Goal: Task Accomplishment & Management: Manage account settings

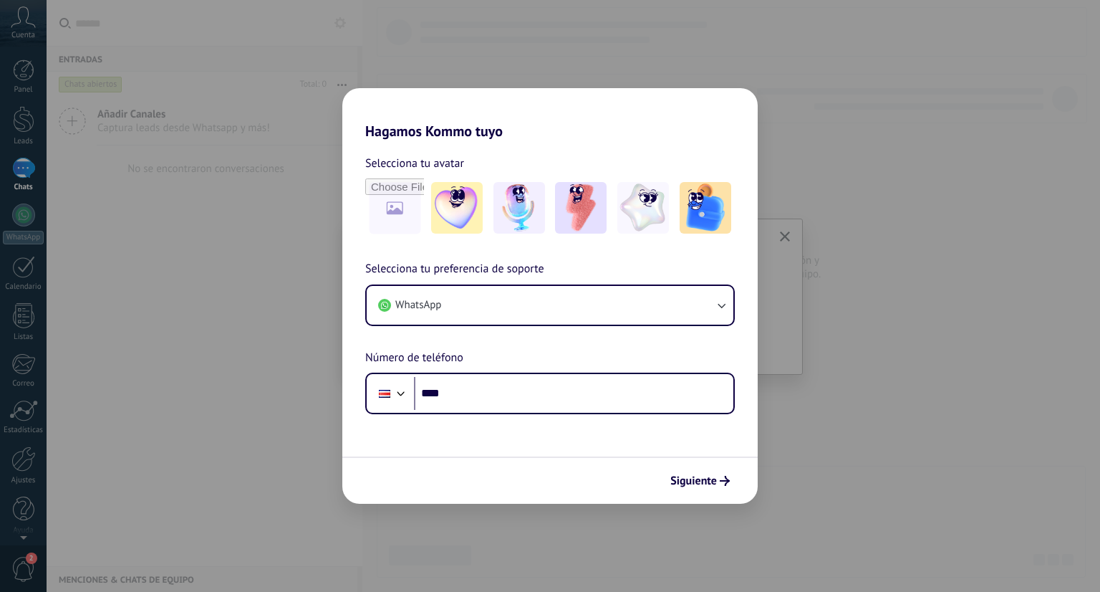
click at [225, 401] on div "Hagamos Kommo tuyo Selecciona tu avatar Selecciona tu preferencia de soporte Wh…" at bounding box center [550, 296] width 1100 height 592
click at [72, 353] on div "Hagamos Kommo tuyo Selecciona tu avatar Selecciona tu preferencia de soporte Wh…" at bounding box center [550, 296] width 1100 height 592
click at [708, 475] on span "Siguiente" at bounding box center [693, 480] width 47 height 10
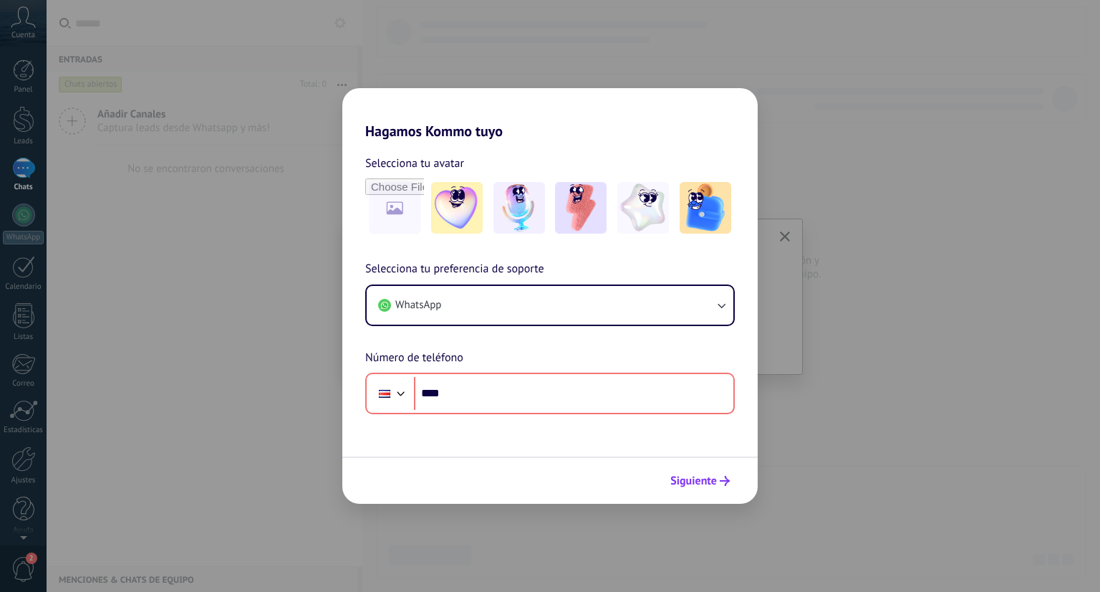
click at [705, 482] on span "Siguiente" at bounding box center [693, 480] width 47 height 10
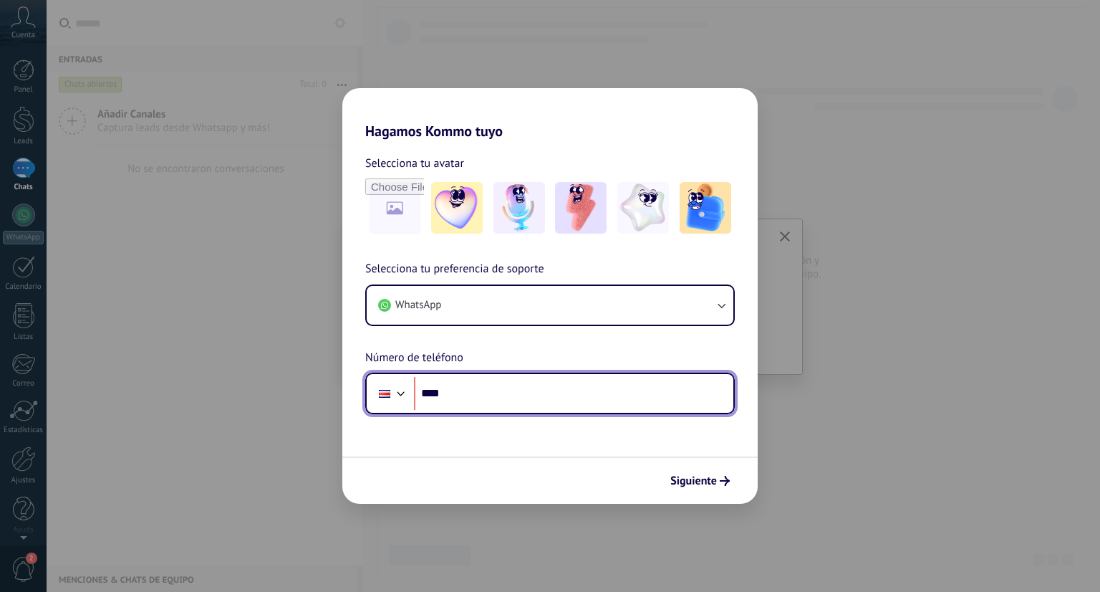
click at [557, 386] on input "****" at bounding box center [573, 393] width 319 height 33
type input "**********"
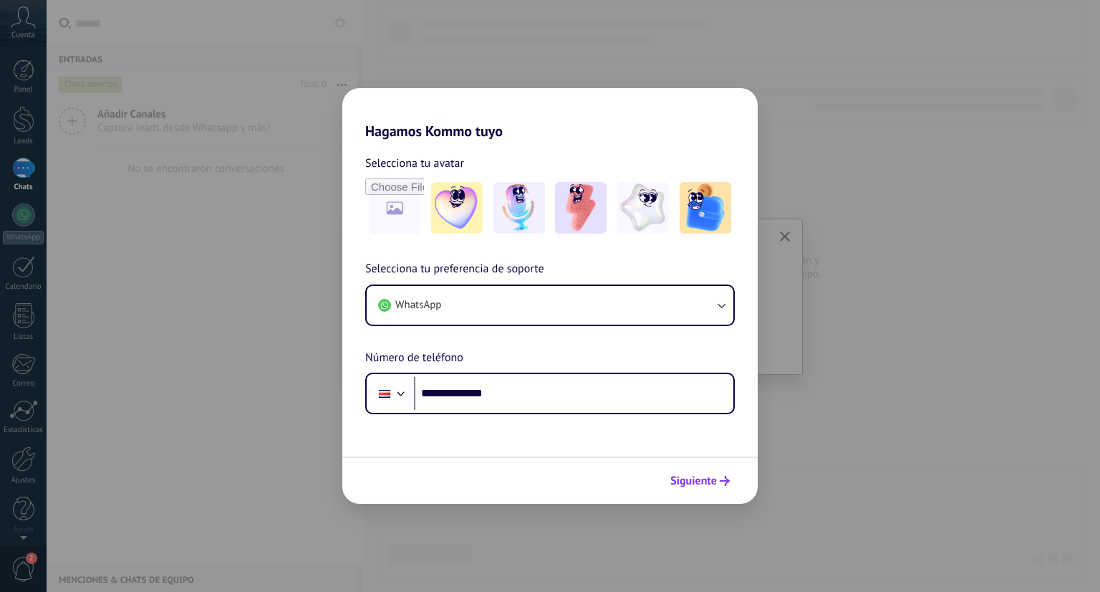
click at [695, 478] on span "Siguiente" at bounding box center [693, 480] width 47 height 10
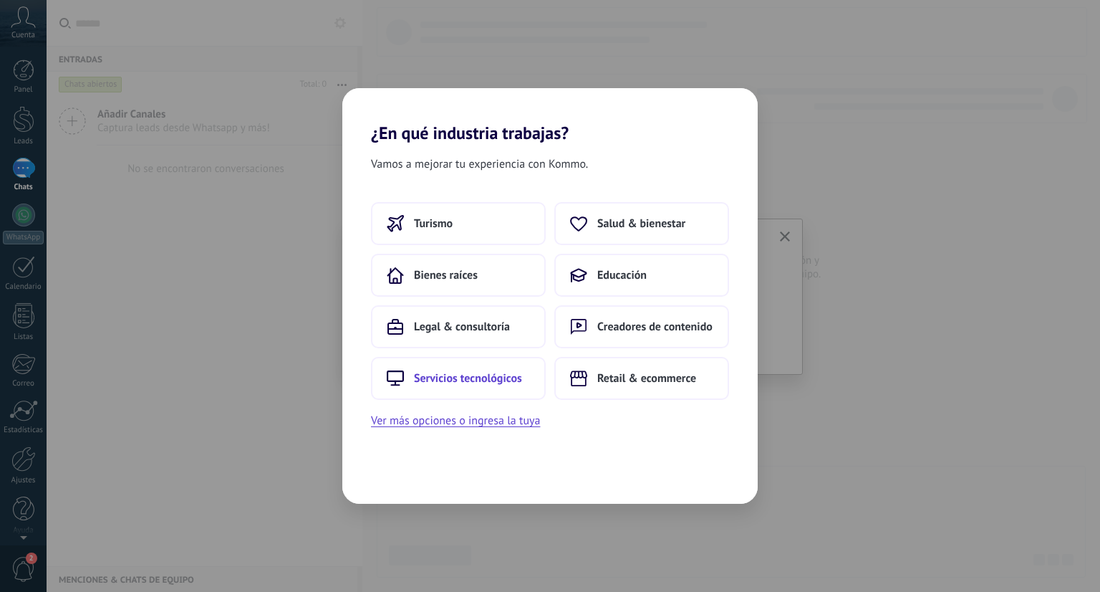
click at [507, 380] on span "Servicios tecnológicos" at bounding box center [468, 378] width 108 height 14
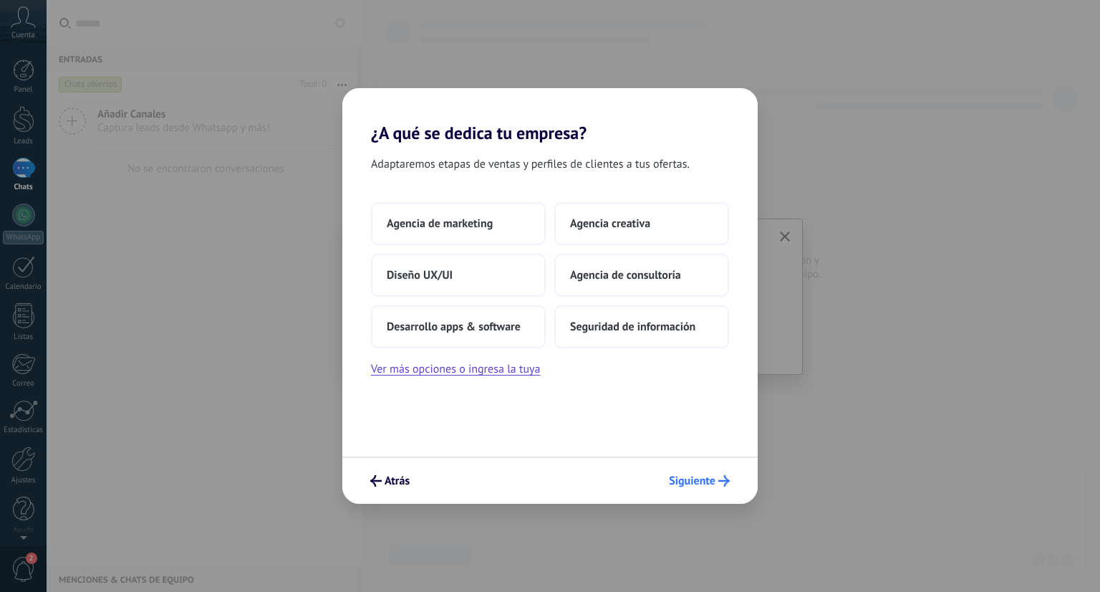
click at [696, 481] on span "Siguiente" at bounding box center [692, 480] width 47 height 10
click at [444, 370] on button "Ver más opciones o ingresa la tuya" at bounding box center [455, 368] width 169 height 19
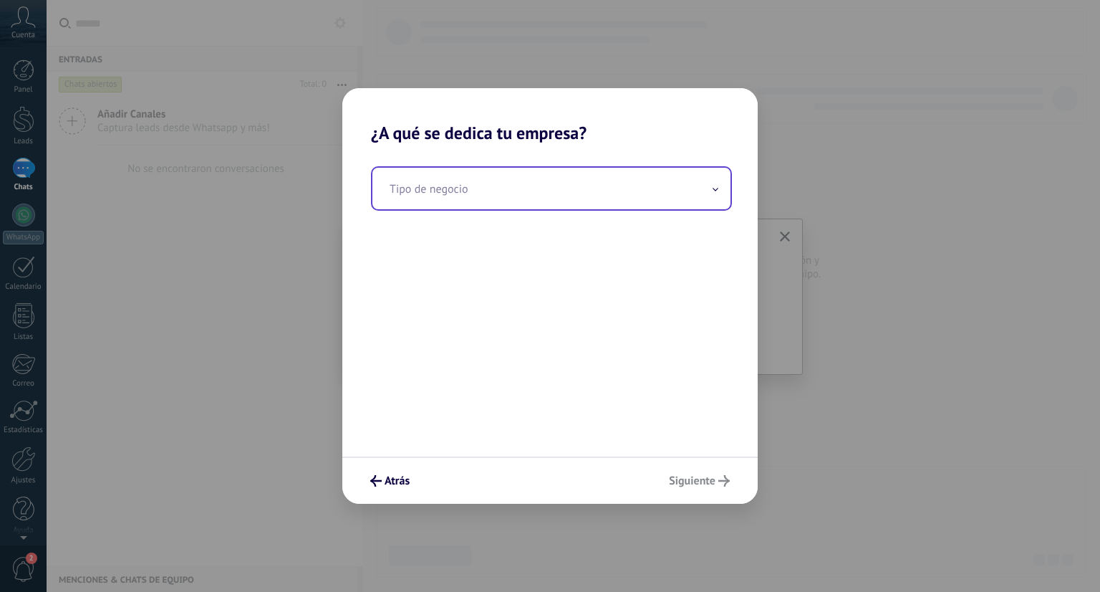
click at [653, 175] on input "text" at bounding box center [551, 189] width 358 height 42
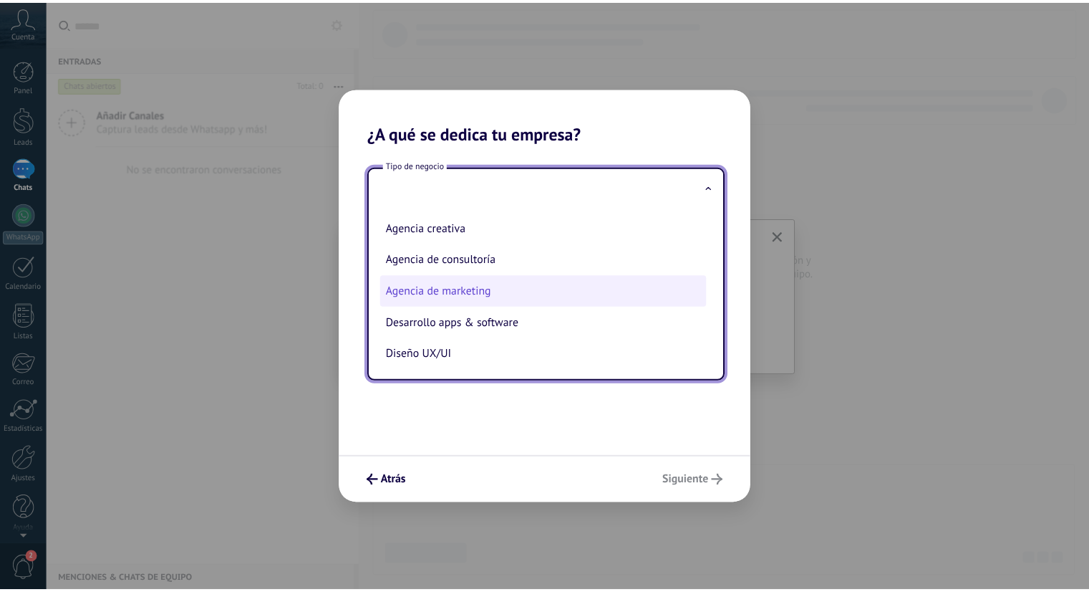
scroll to position [36, 0]
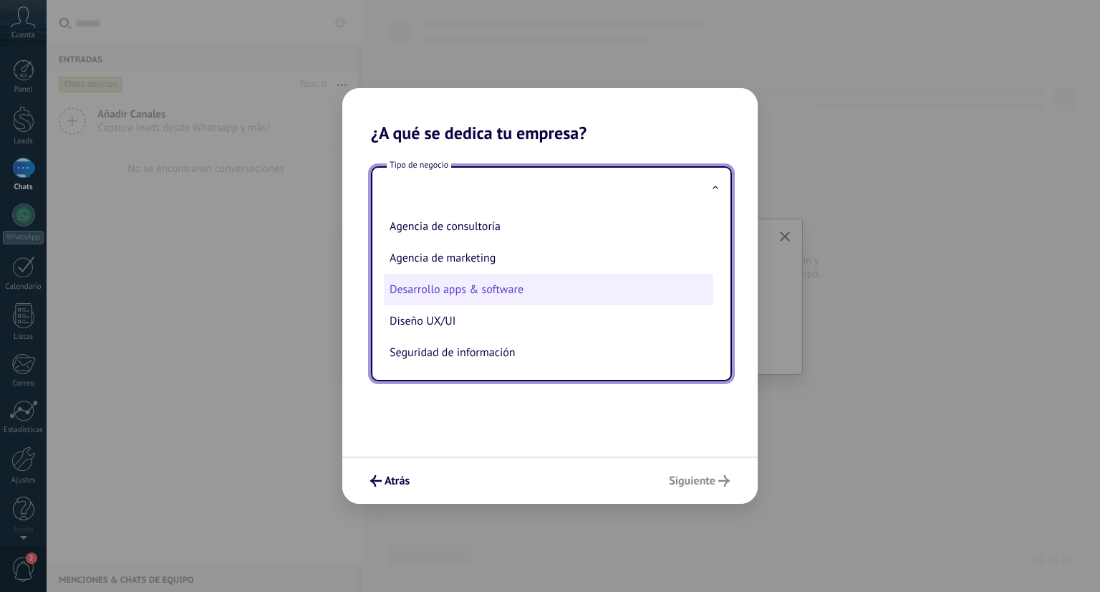
click at [443, 296] on li "Desarrollo apps & software" at bounding box center [548, 290] width 329 height 32
type input "**********"
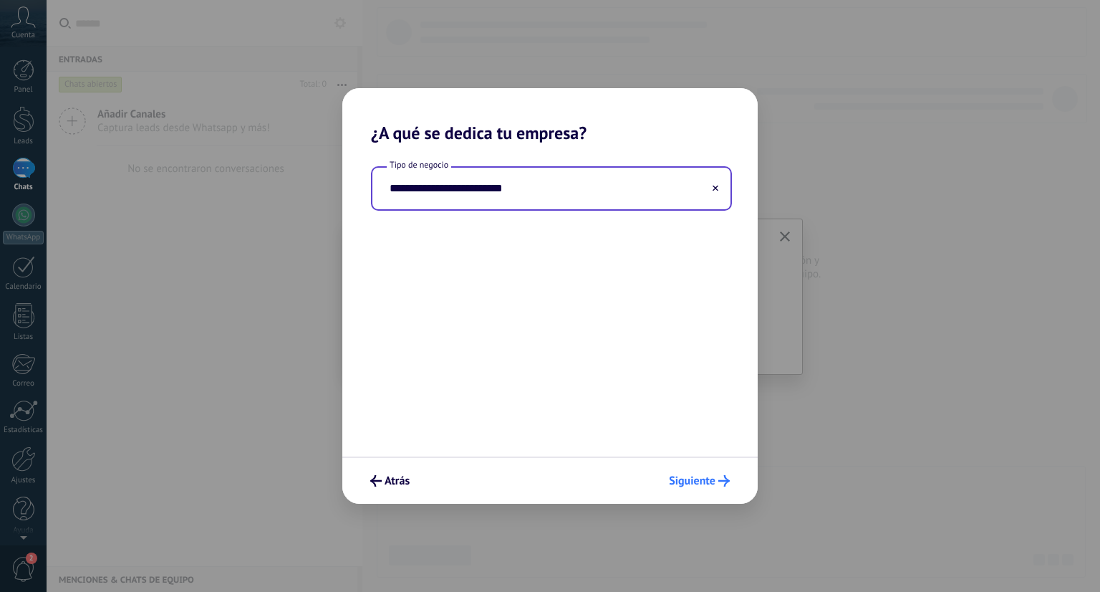
click at [690, 483] on span "Siguiente" at bounding box center [692, 480] width 47 height 10
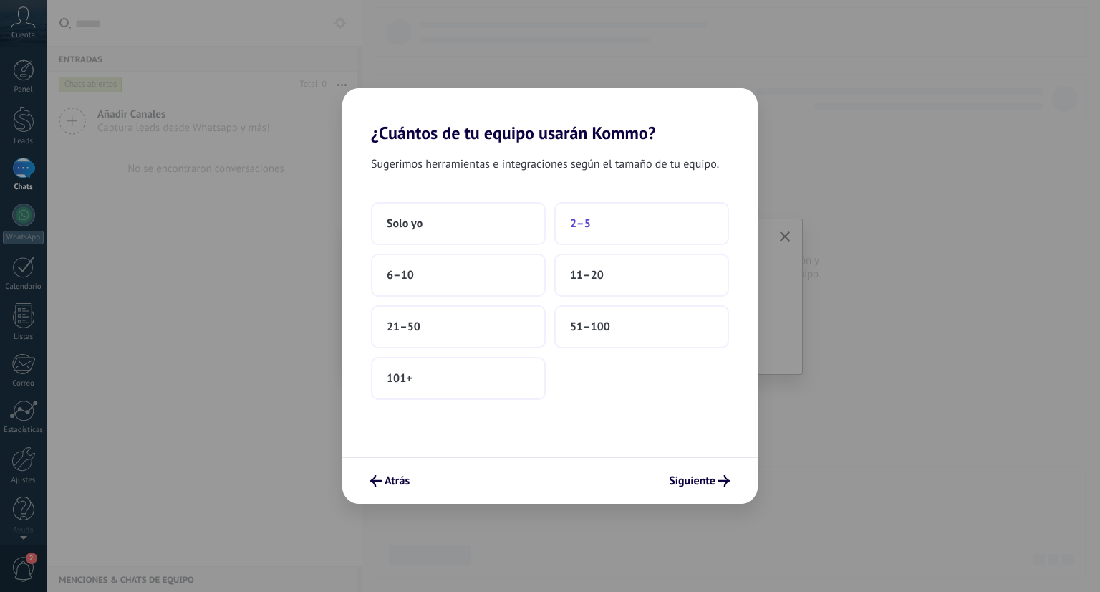
click at [602, 236] on button "2–5" at bounding box center [641, 223] width 175 height 43
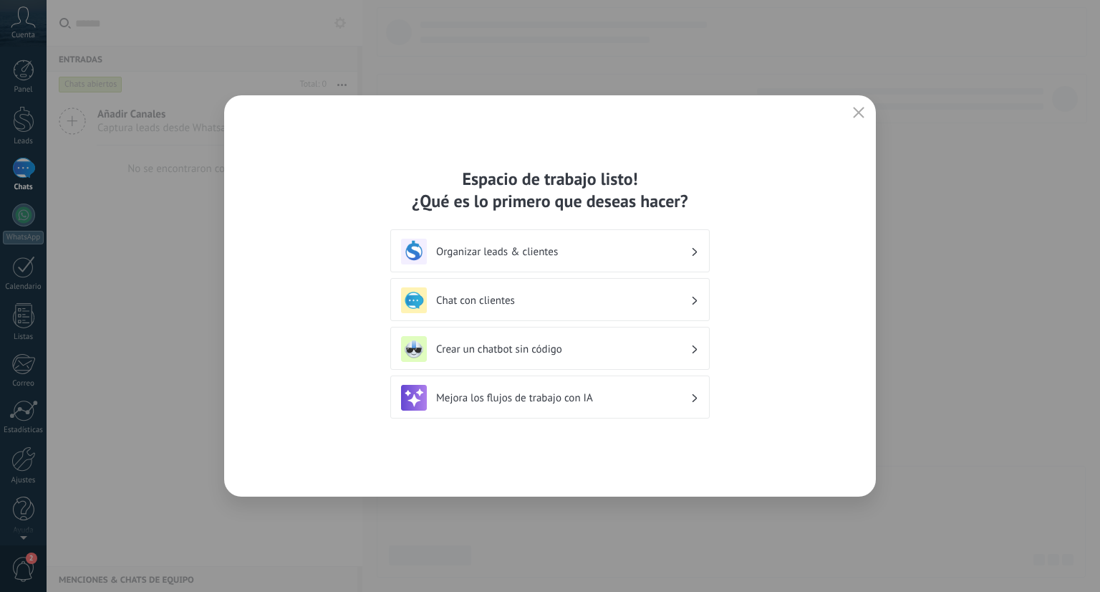
click at [665, 259] on div "Organizar leads & clientes" at bounding box center [550, 251] width 298 height 26
click at [526, 246] on h3 "Organizar leads & clientes" at bounding box center [563, 252] width 254 height 14
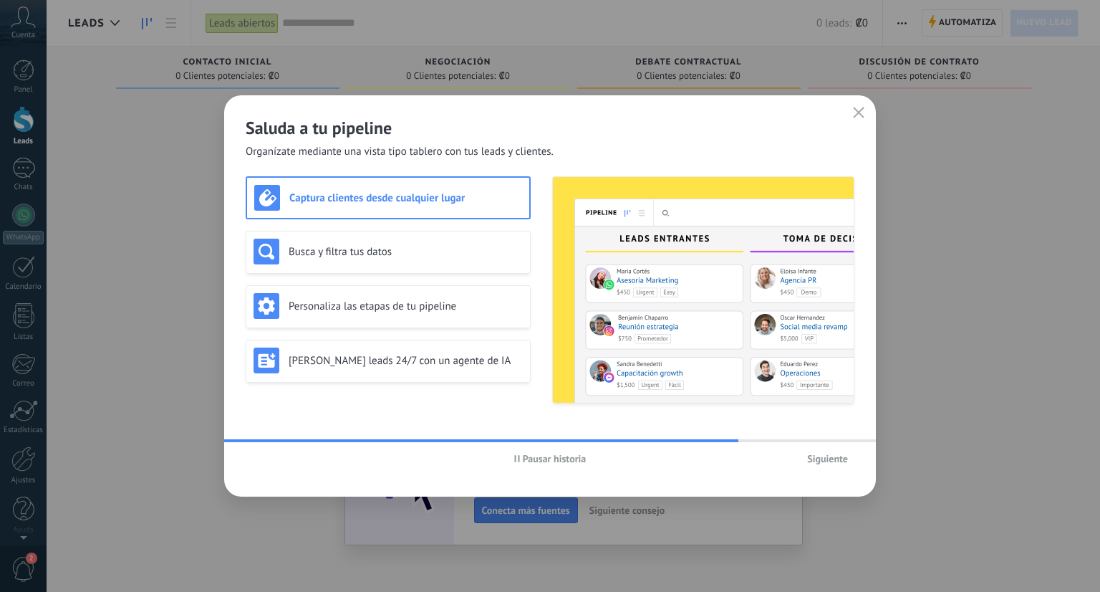
click at [830, 454] on span "Siguiente" at bounding box center [827, 458] width 41 height 10
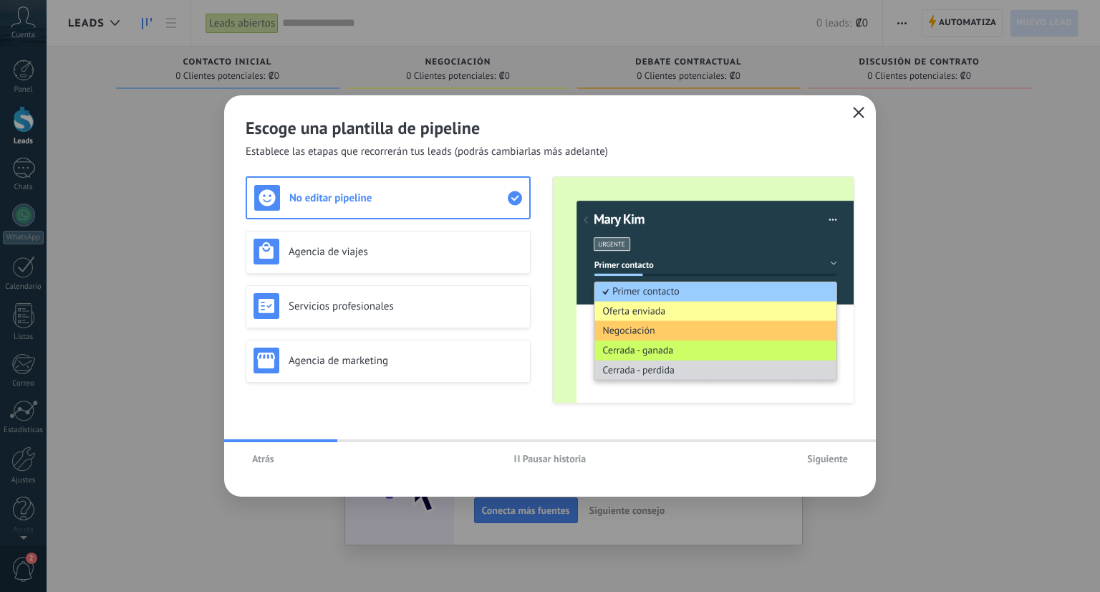
click at [854, 107] on button "button" at bounding box center [858, 113] width 19 height 20
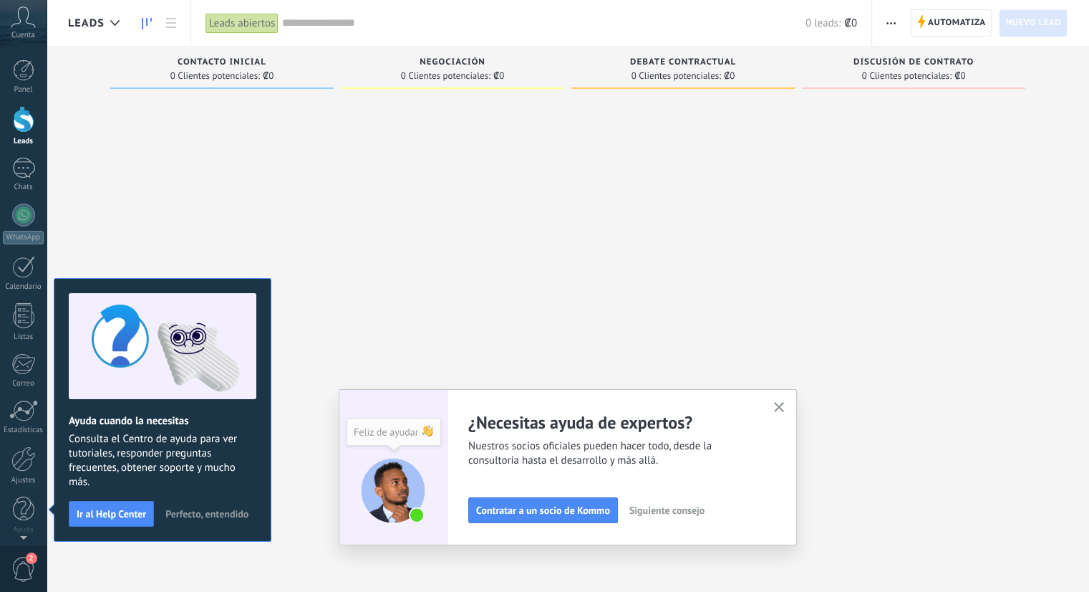
click at [231, 511] on span "Perfecto, entendido" at bounding box center [206, 513] width 83 height 10
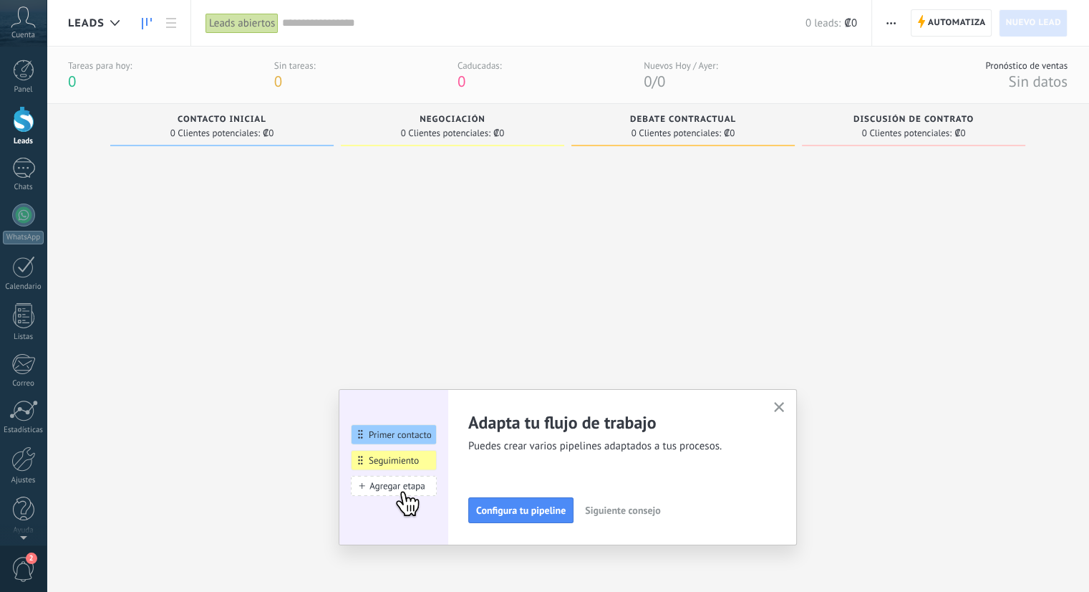
click at [16, 28] on div "Cuenta" at bounding box center [23, 23] width 47 height 47
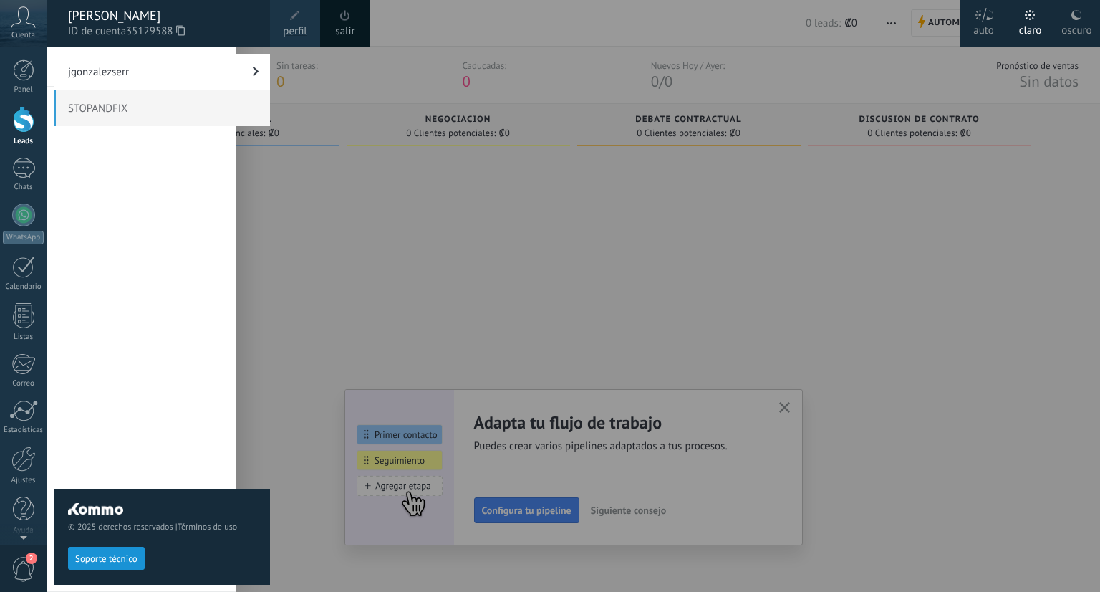
click at [396, 227] on div at bounding box center [597, 296] width 1100 height 592
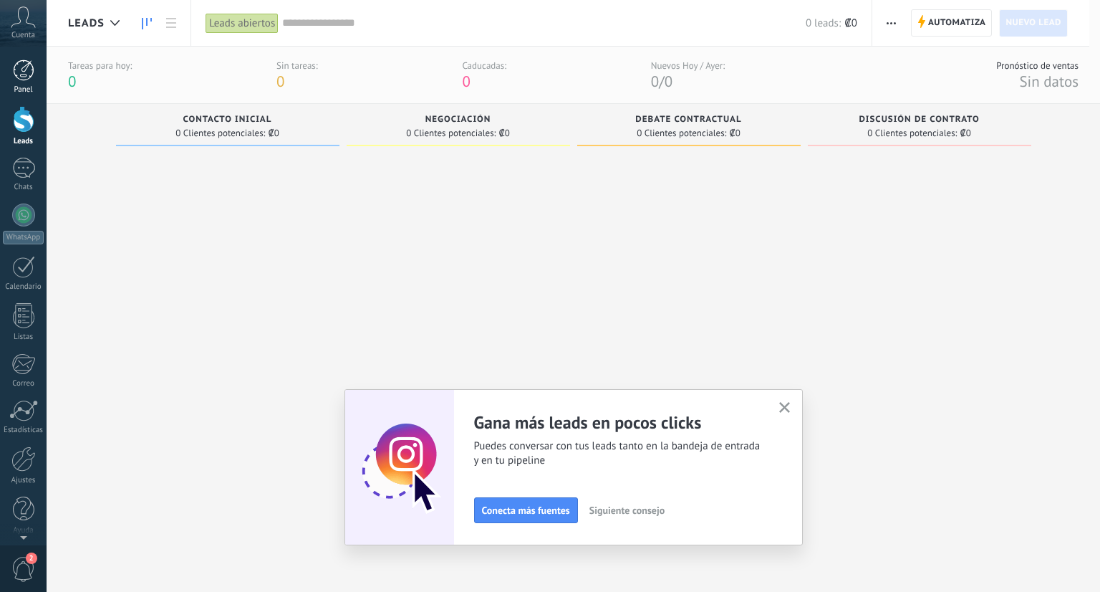
click at [18, 76] on div at bounding box center [23, 69] width 21 height 21
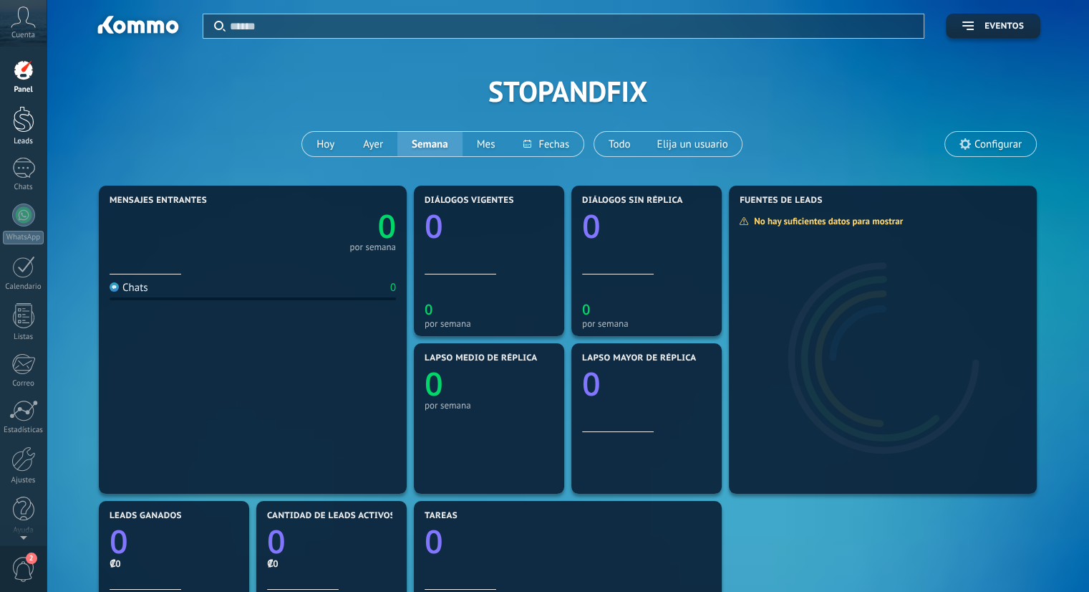
click at [29, 124] on div at bounding box center [23, 119] width 21 height 26
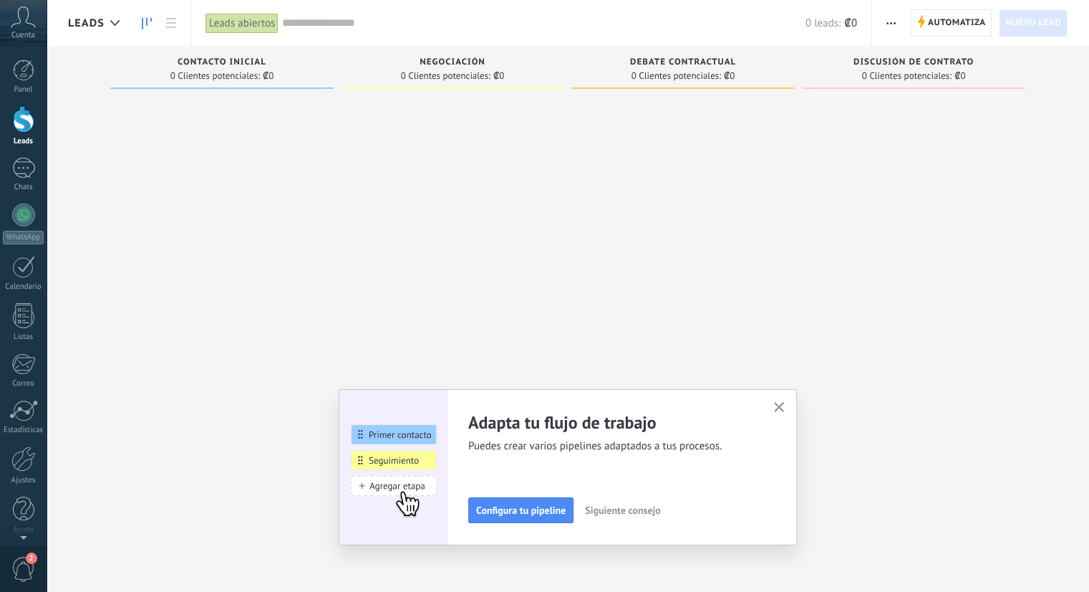
click at [290, 228] on div at bounding box center [221, 297] width 223 height 405
click at [28, 221] on div at bounding box center [23, 214] width 23 height 23
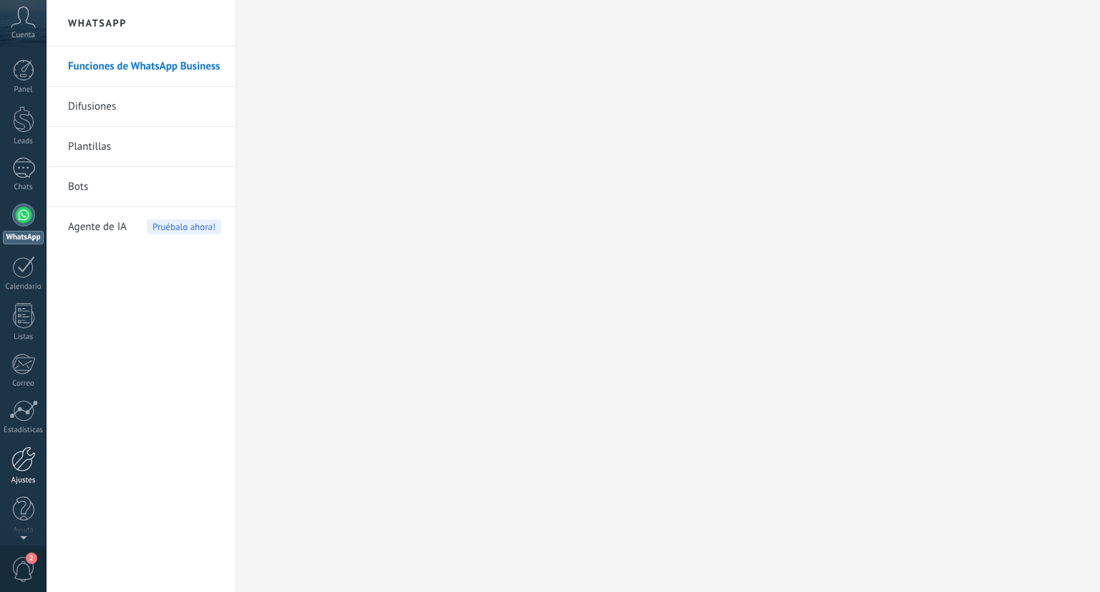
click at [21, 476] on div "Ajustes" at bounding box center [24, 479] width 42 height 9
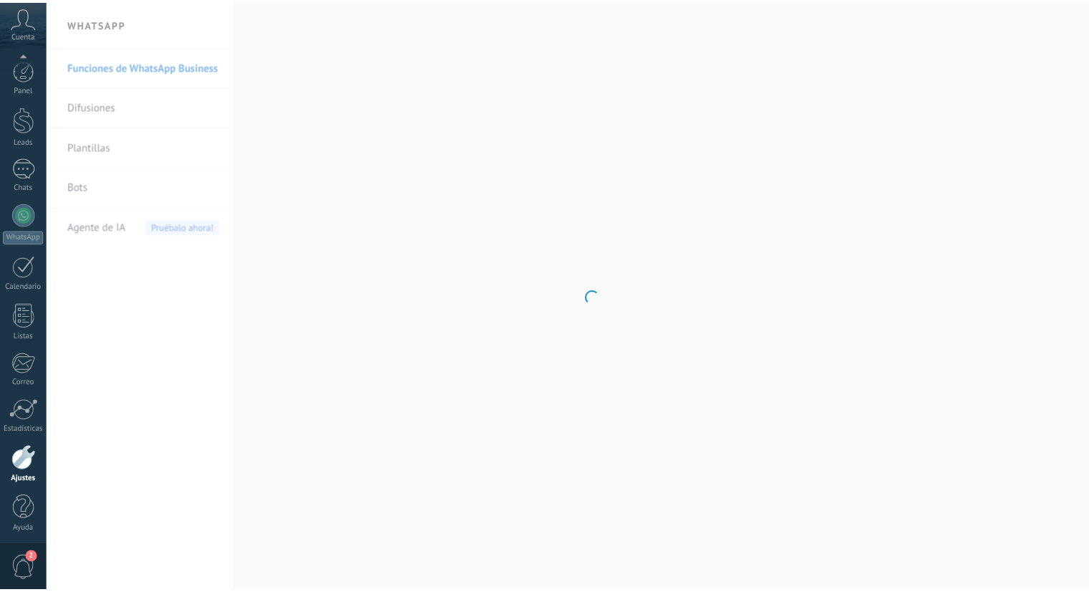
scroll to position [4, 0]
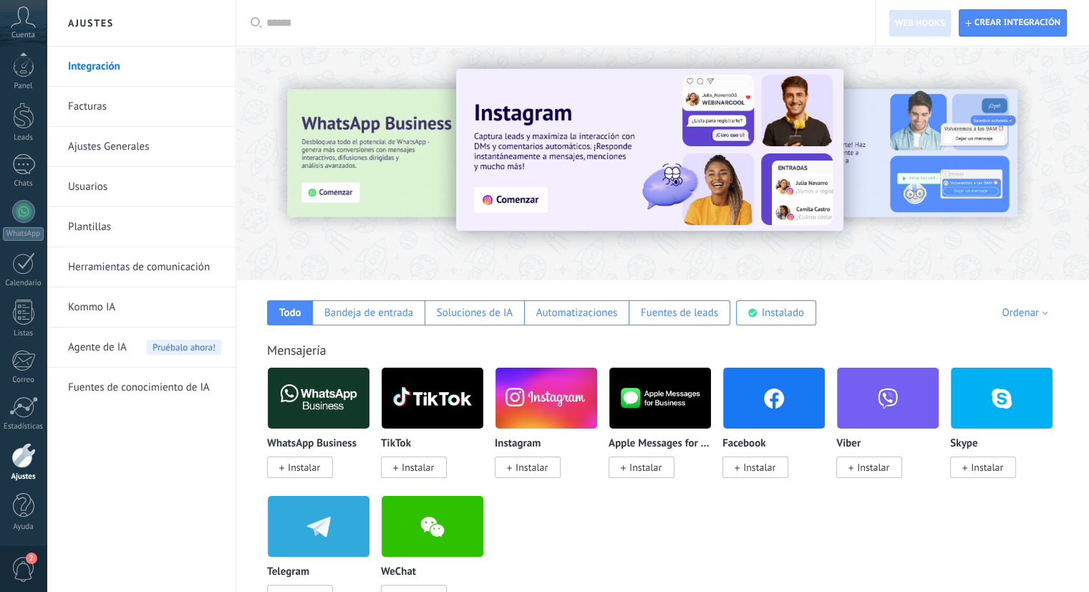
click at [848, 249] on div at bounding box center [662, 160] width 853 height 206
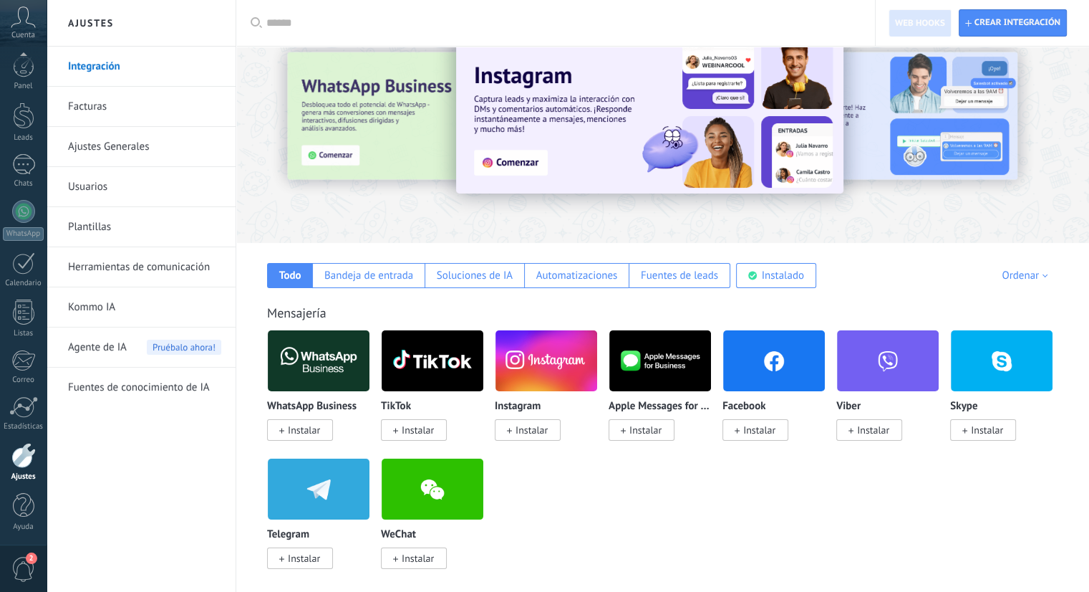
scroll to position [54, 0]
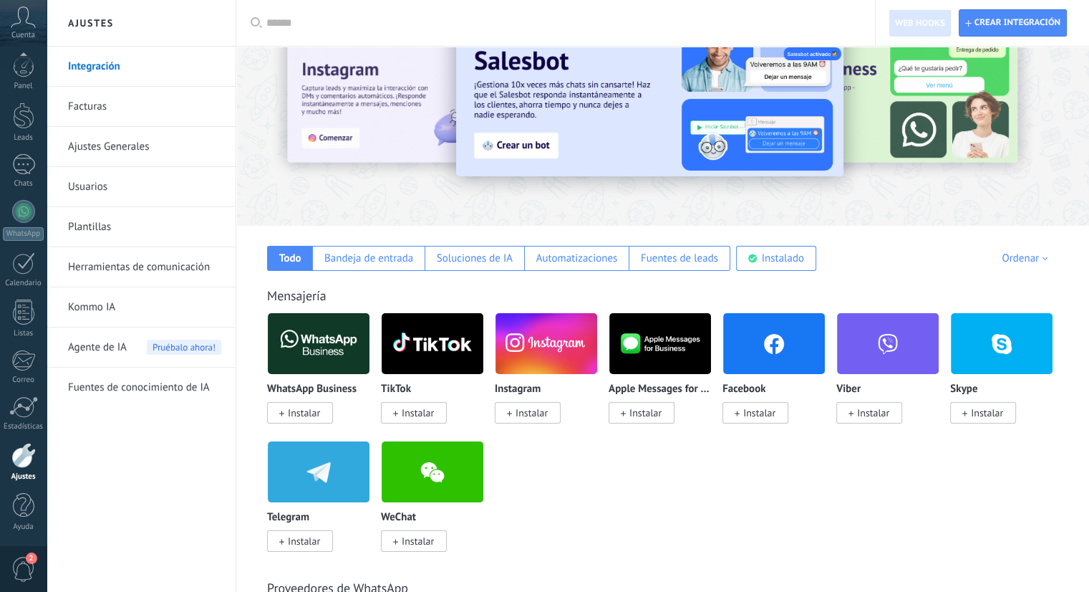
click at [315, 17] on input "text" at bounding box center [560, 23] width 589 height 15
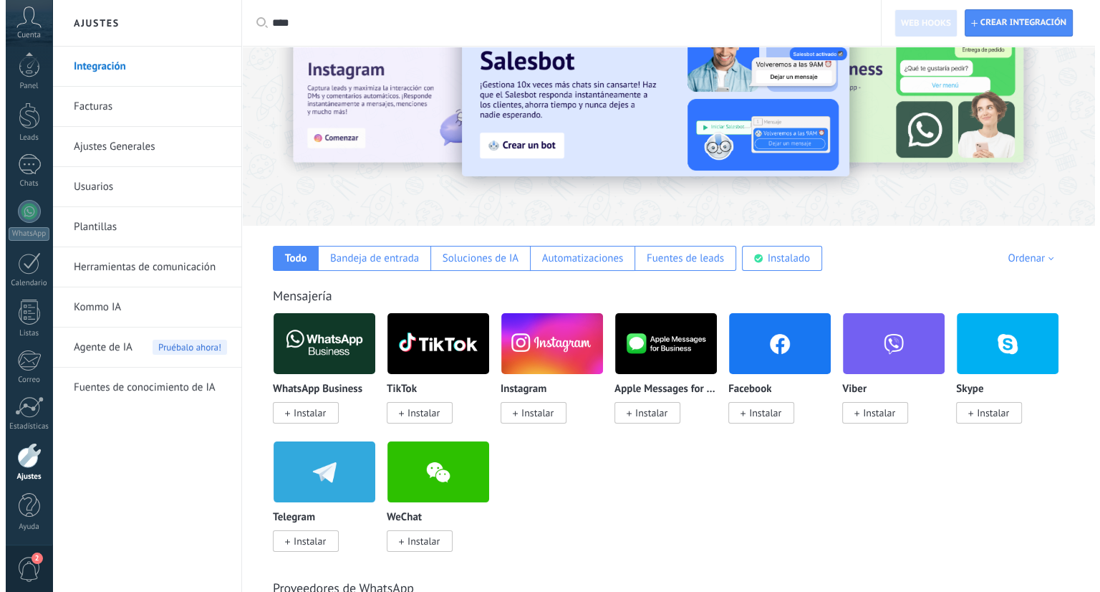
scroll to position [0, 0]
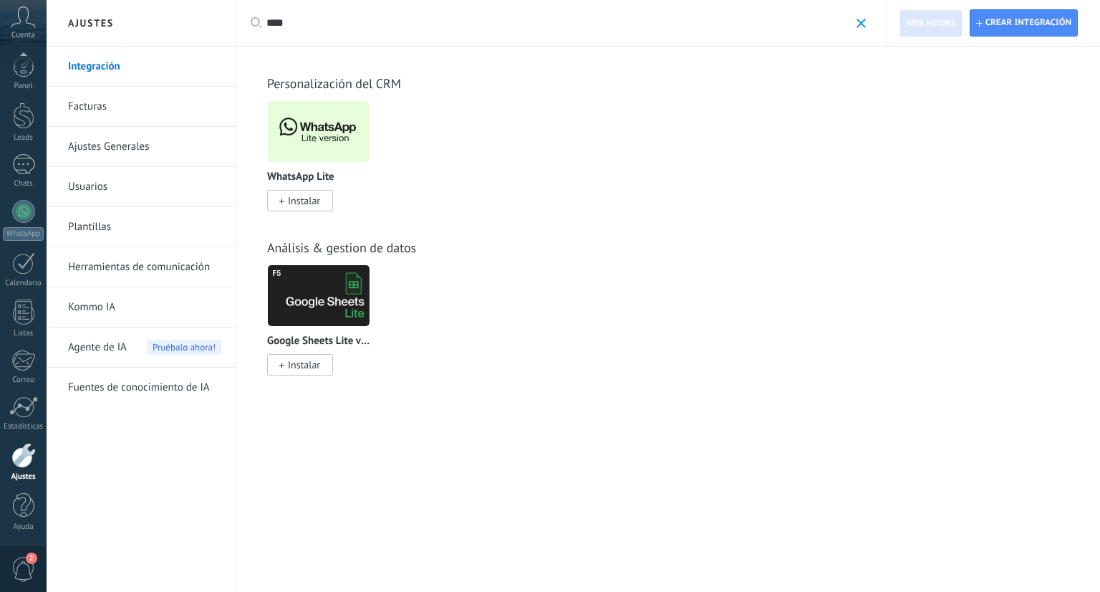
type input "****"
click at [301, 205] on span "Instalar" at bounding box center [304, 200] width 32 height 13
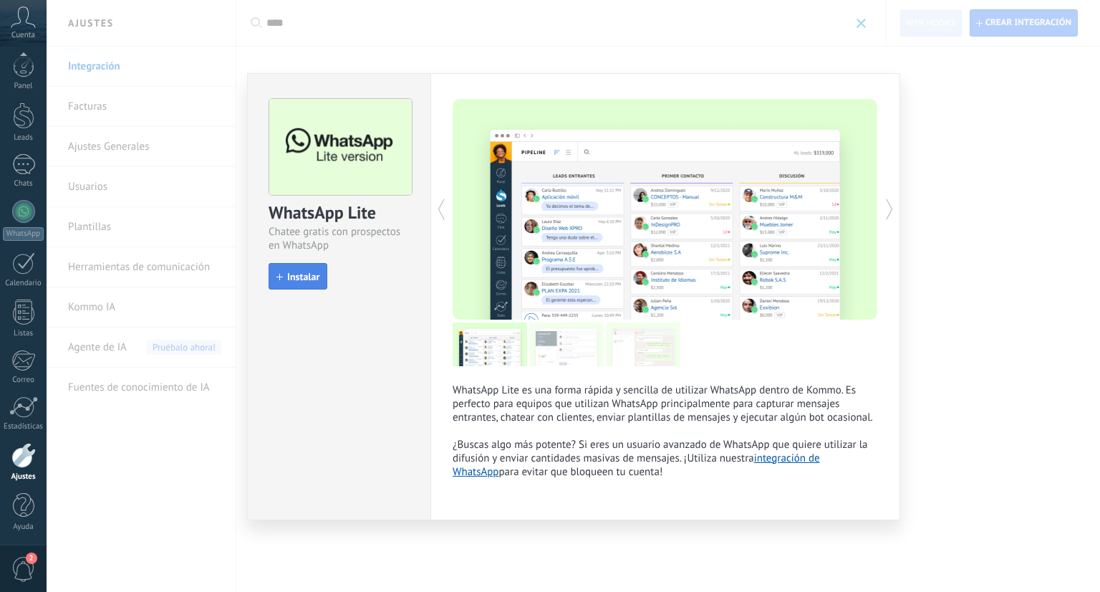
click at [290, 277] on span "Instalar" at bounding box center [303, 276] width 32 height 10
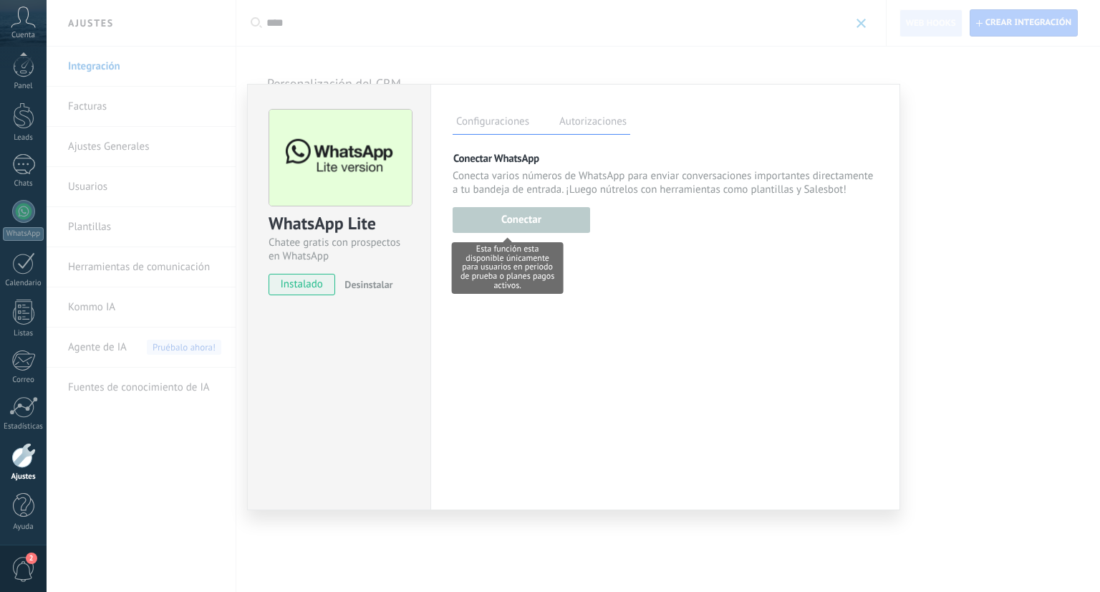
click at [513, 225] on div "Esta función esta disponible únicamente para usuarios en periodo de prueba o pl…" at bounding box center [521, 217] width 137 height 29
click at [21, 218] on div at bounding box center [23, 211] width 23 height 23
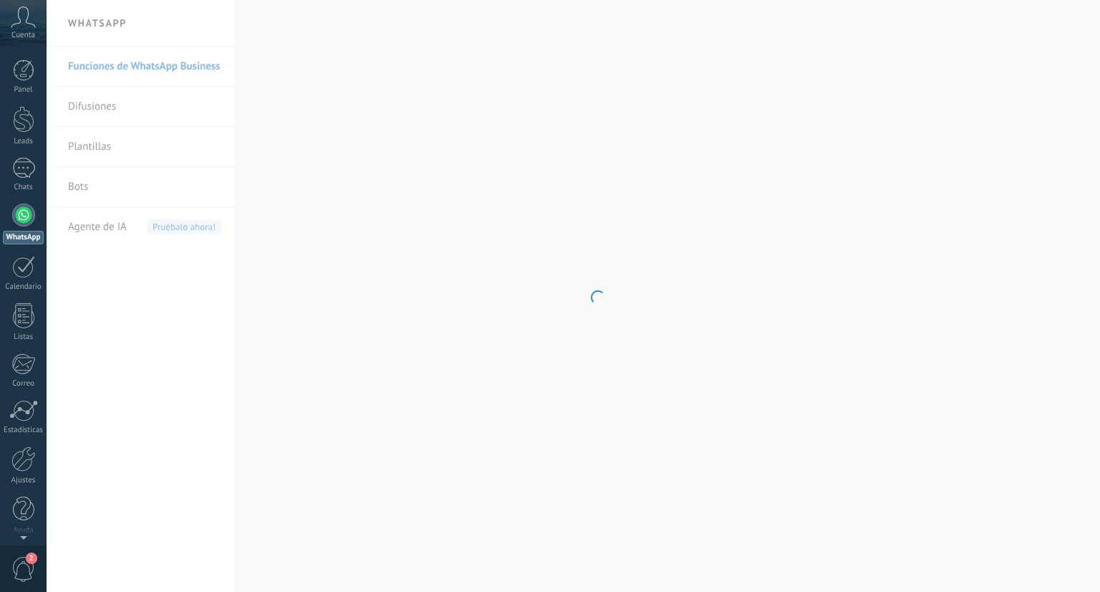
click at [24, 216] on div at bounding box center [23, 214] width 23 height 23
click at [175, 226] on span "Pruébalo ahora!" at bounding box center [184, 226] width 74 height 15
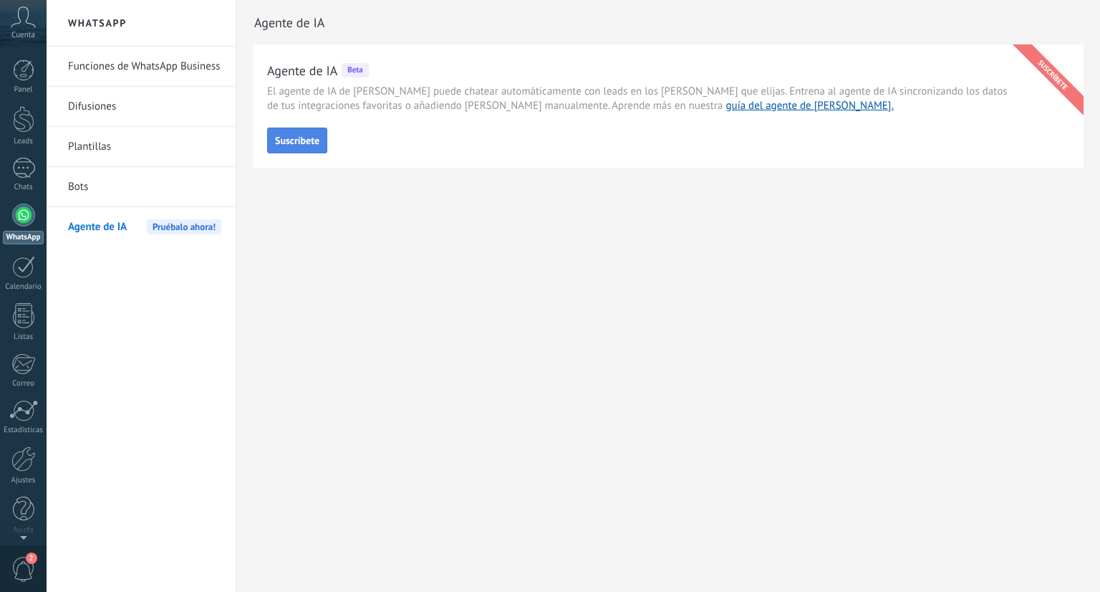
click at [296, 144] on span "Suscríbete" at bounding box center [297, 140] width 44 height 10
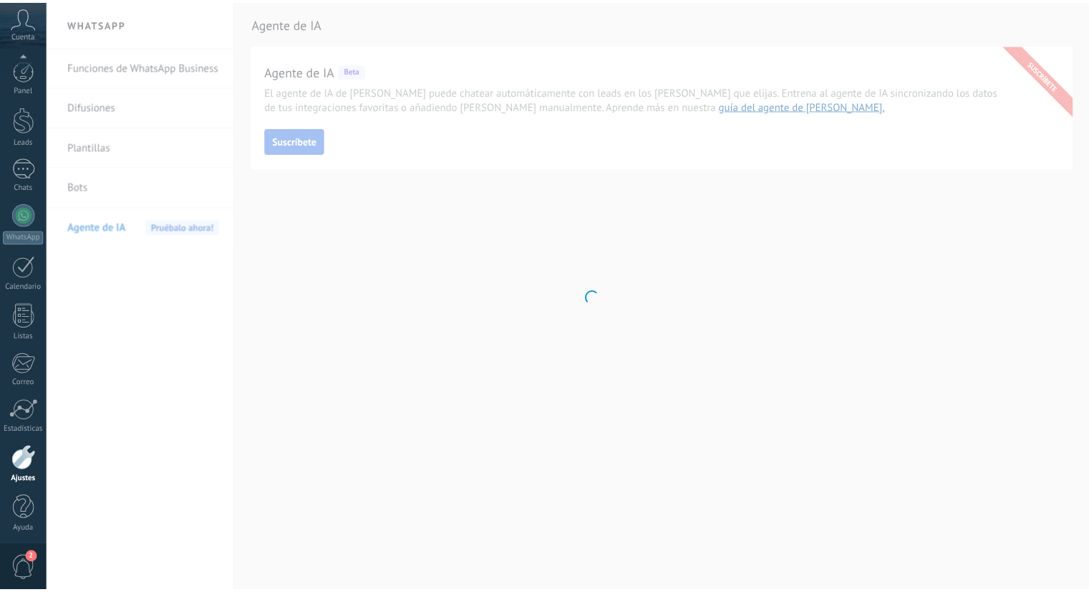
scroll to position [4, 0]
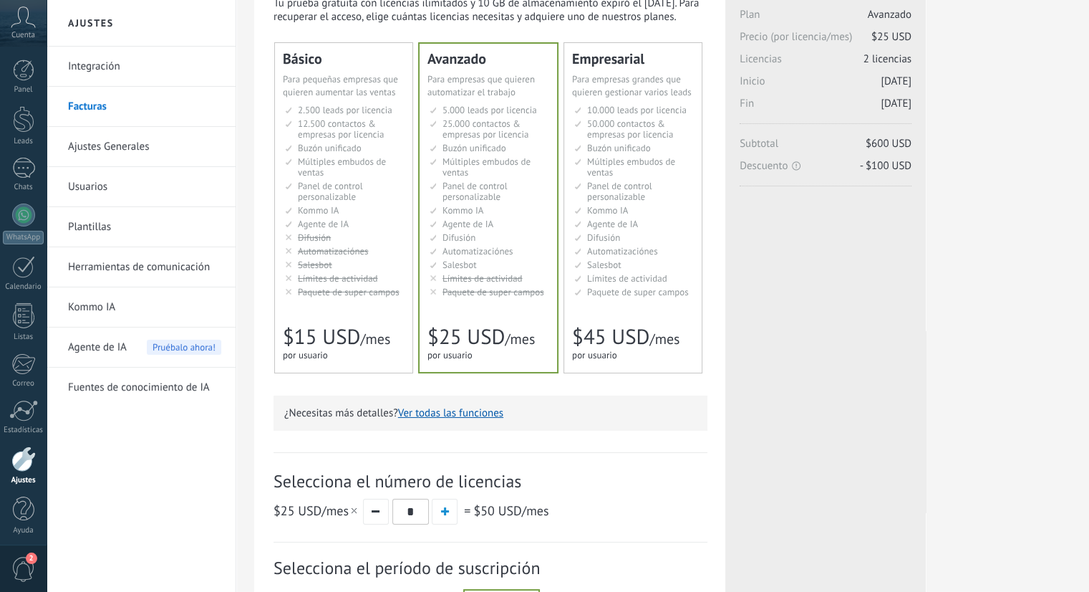
scroll to position [80, 0]
click at [95, 308] on link "Kommo IA" at bounding box center [144, 307] width 153 height 40
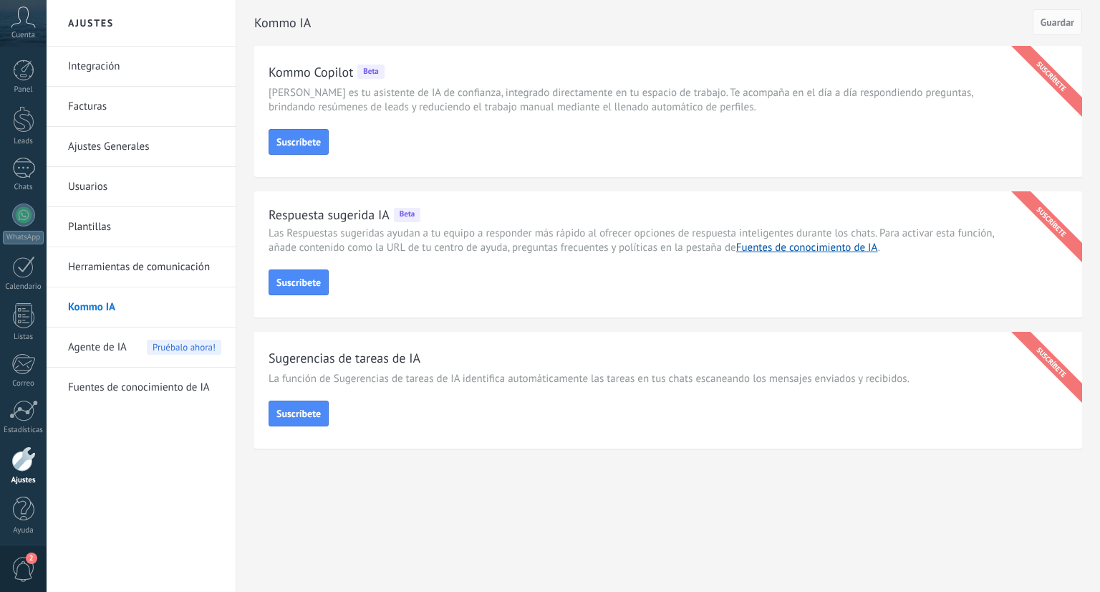
click at [88, 110] on link "Facturas" at bounding box center [144, 107] width 153 height 40
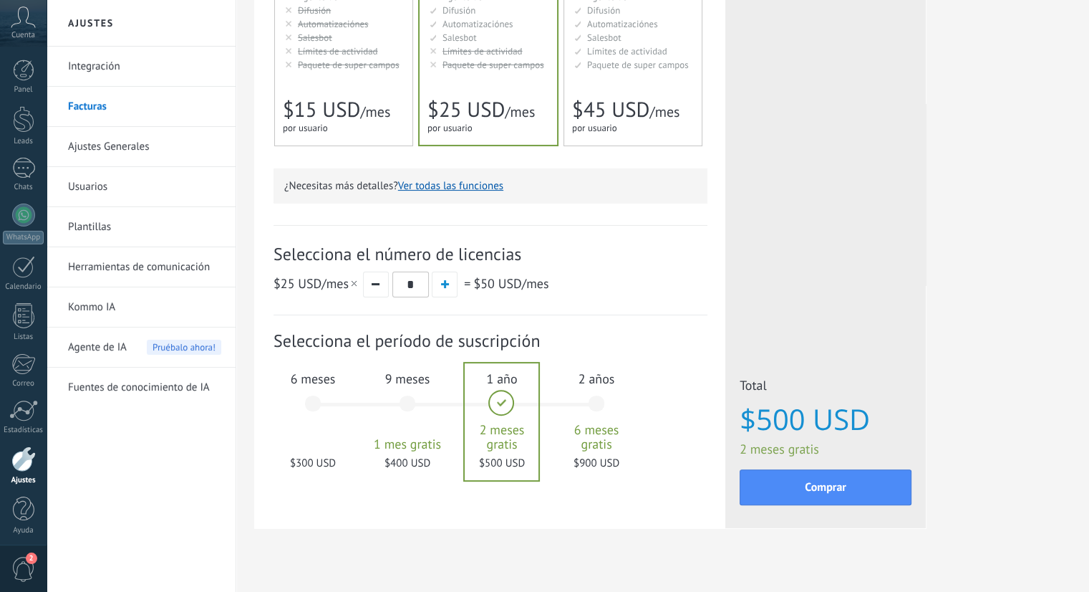
scroll to position [327, 0]
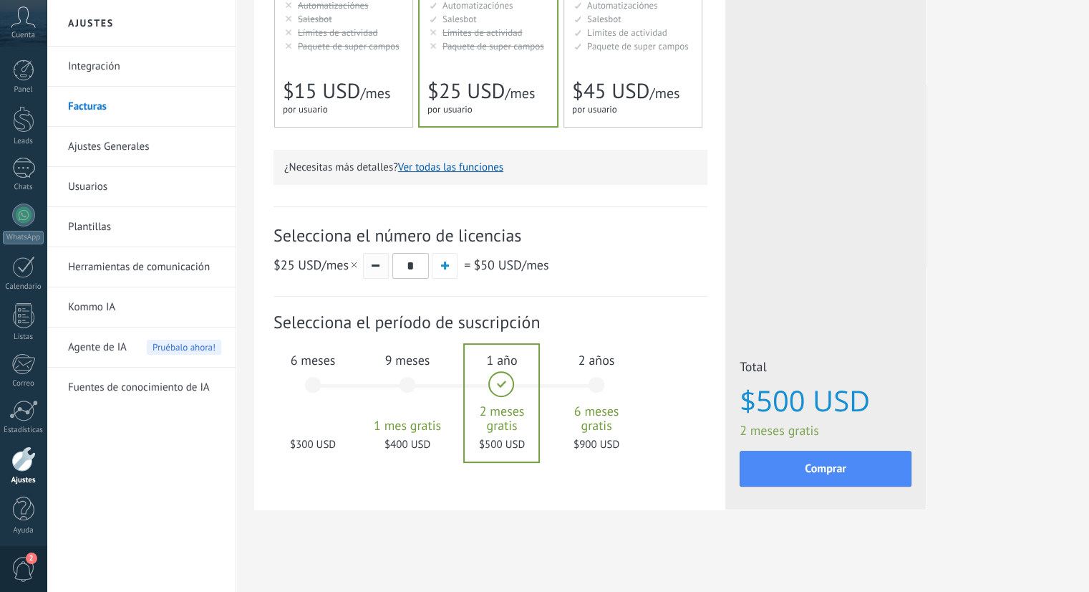
click at [375, 270] on button "button" at bounding box center [376, 266] width 26 height 26
type input "*"
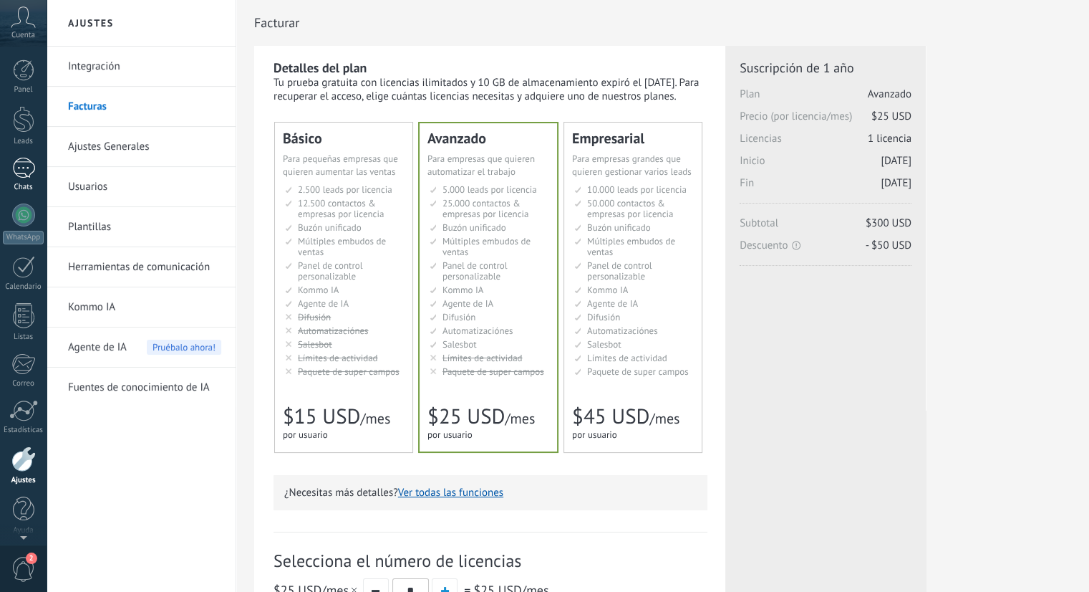
scroll to position [4, 0]
click at [21, 117] on div at bounding box center [23, 115] width 21 height 26
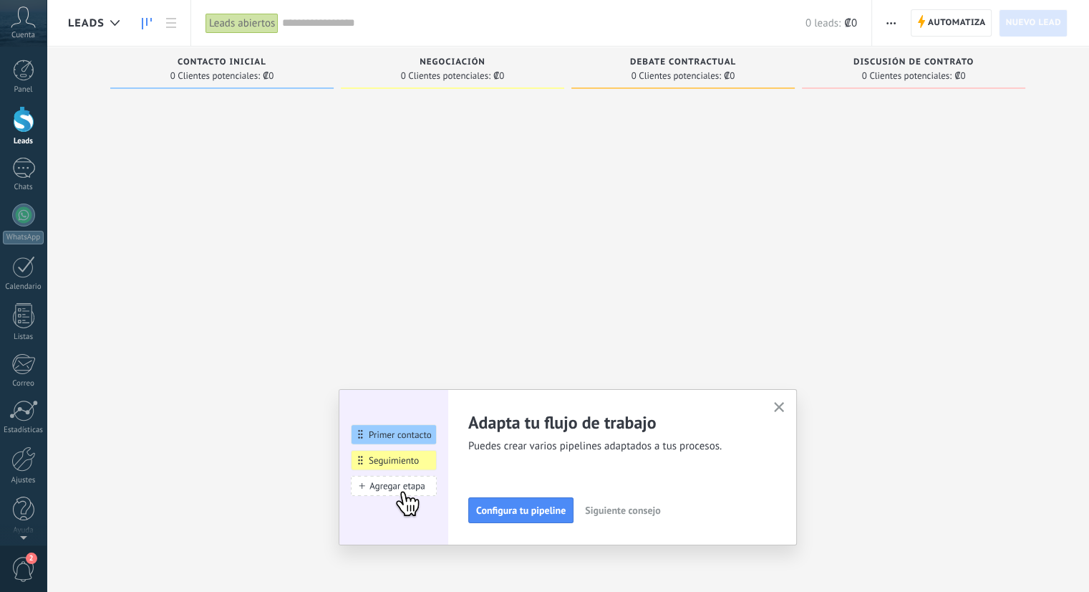
click at [784, 410] on icon "button" at bounding box center [779, 407] width 11 height 11
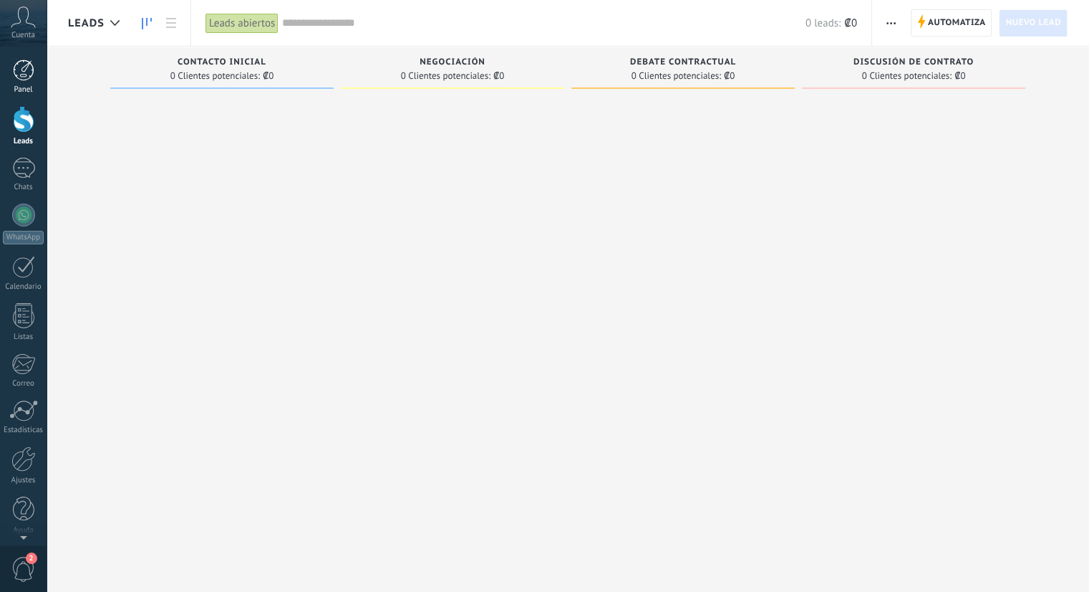
click at [18, 79] on div at bounding box center [23, 69] width 21 height 21
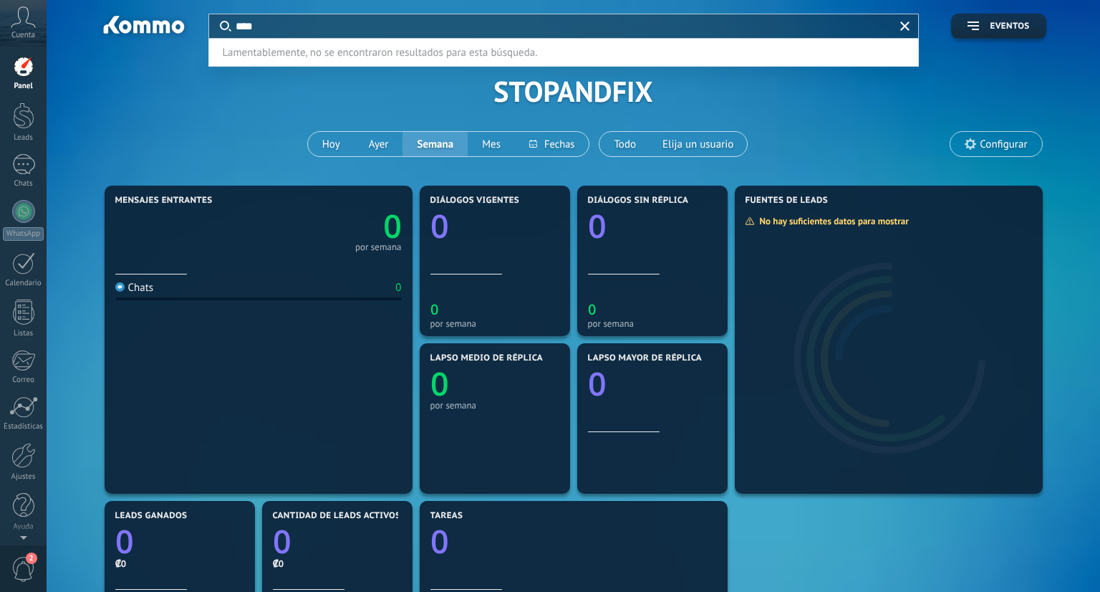
type input "****"
drag, startPoint x: 352, startPoint y: 431, endPoint x: 291, endPoint y: 416, distance: 62.7
click at [291, 416] on div at bounding box center [550, 296] width 1100 height 592
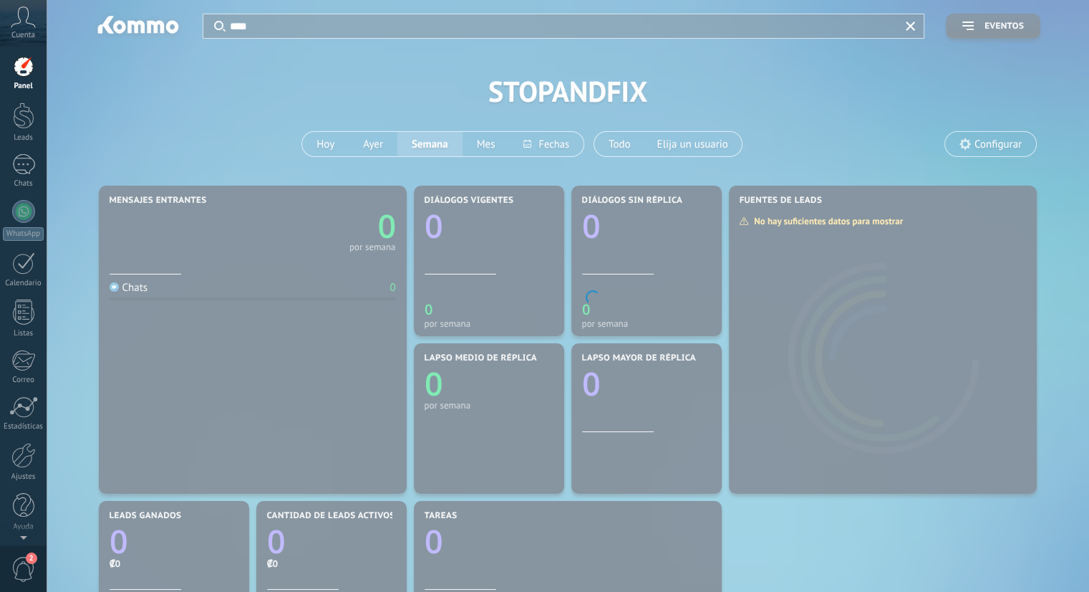
click at [294, 417] on body ".abccls-1,.abccls-2{fill-rule:evenodd}.abccls-2{fill:#fff} .abfcls-1{fill:none}…" at bounding box center [544, 296] width 1089 height 592
